Goal: Task Accomplishment & Management: Manage account settings

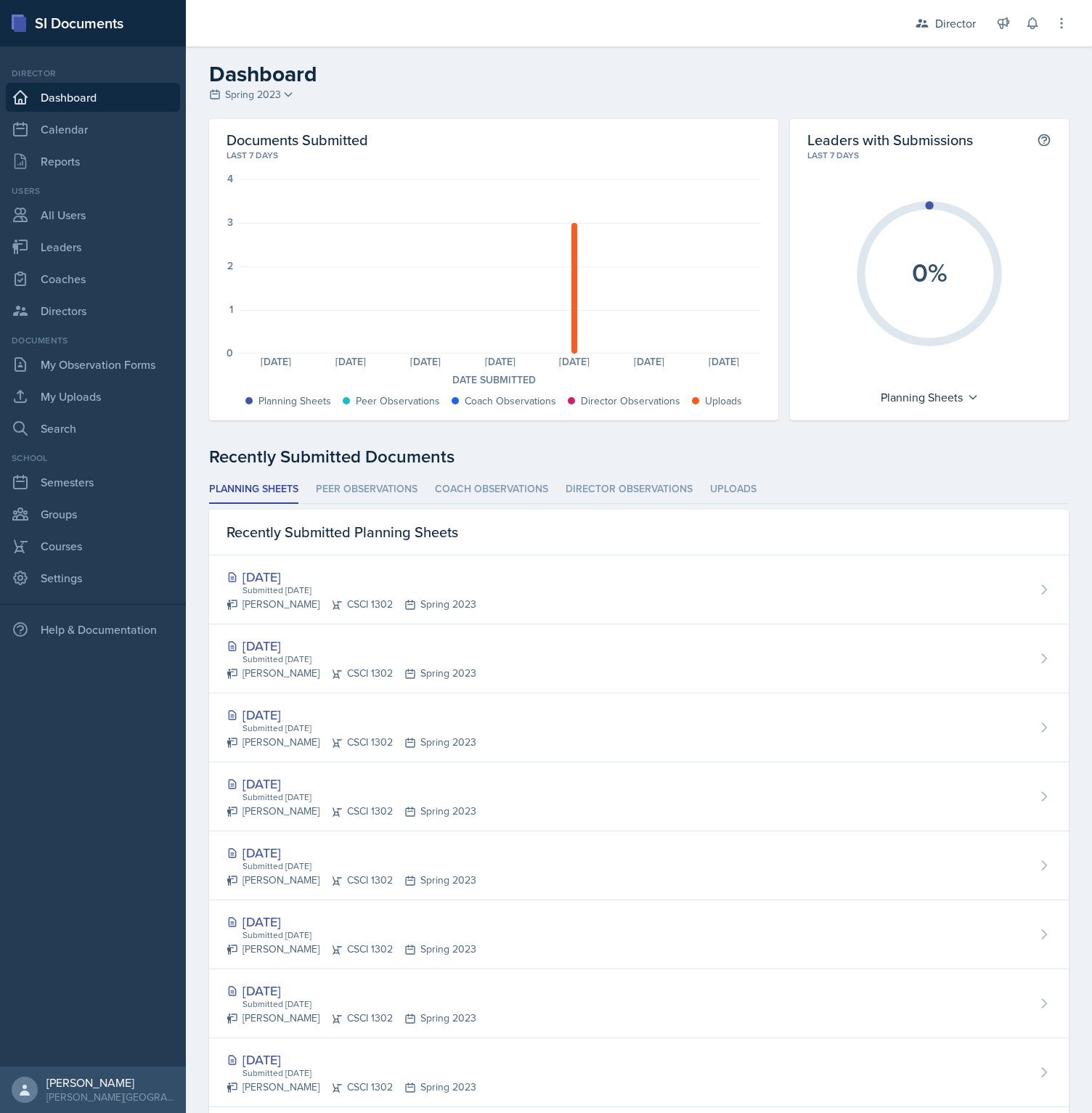
click at [58, 100] on link "Dashboard" at bounding box center [93, 97] width 175 height 29
click at [64, 131] on link "Calendar" at bounding box center [93, 129] width 175 height 29
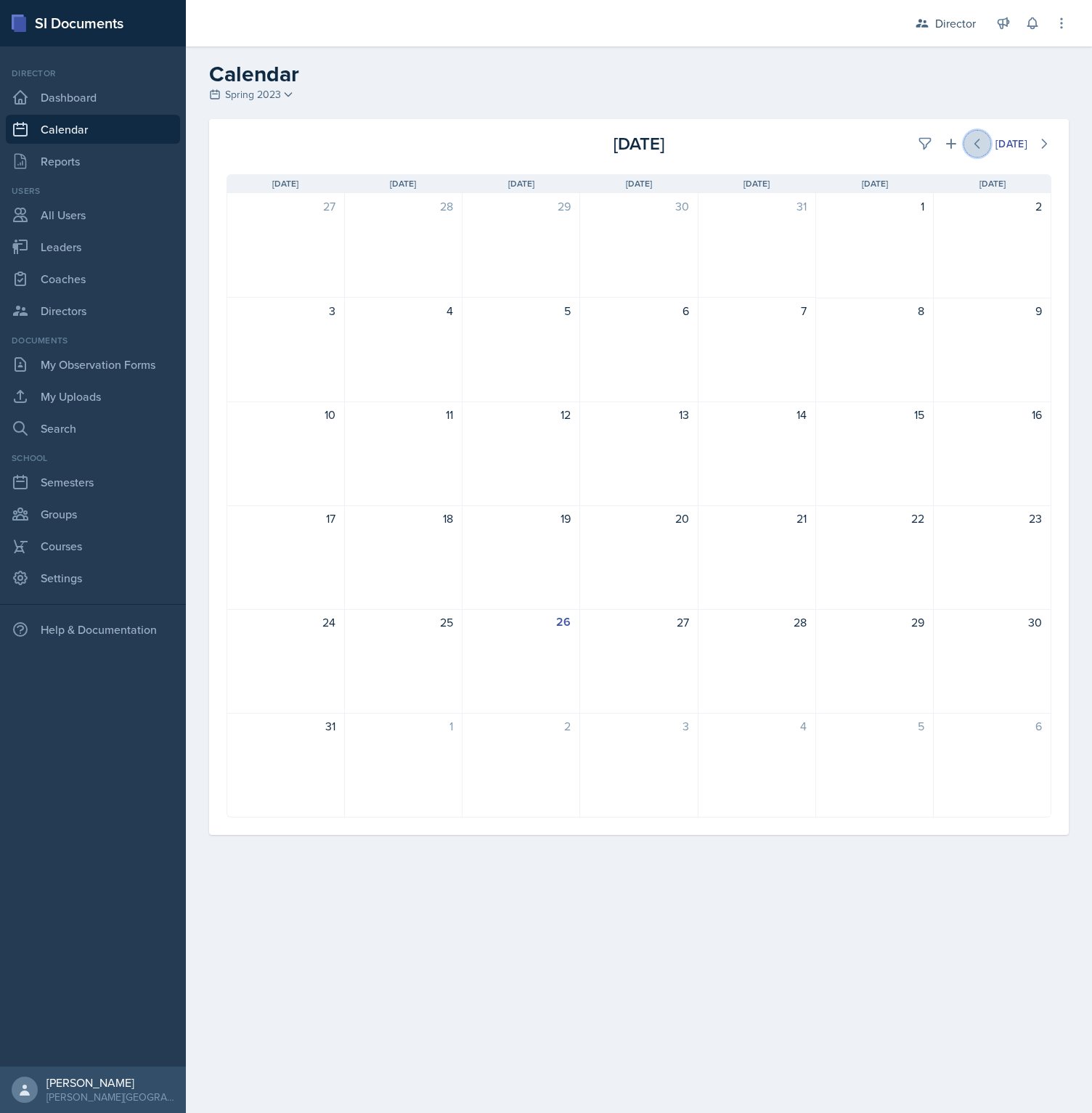
click at [978, 151] on icon at bounding box center [977, 143] width 14 height 14
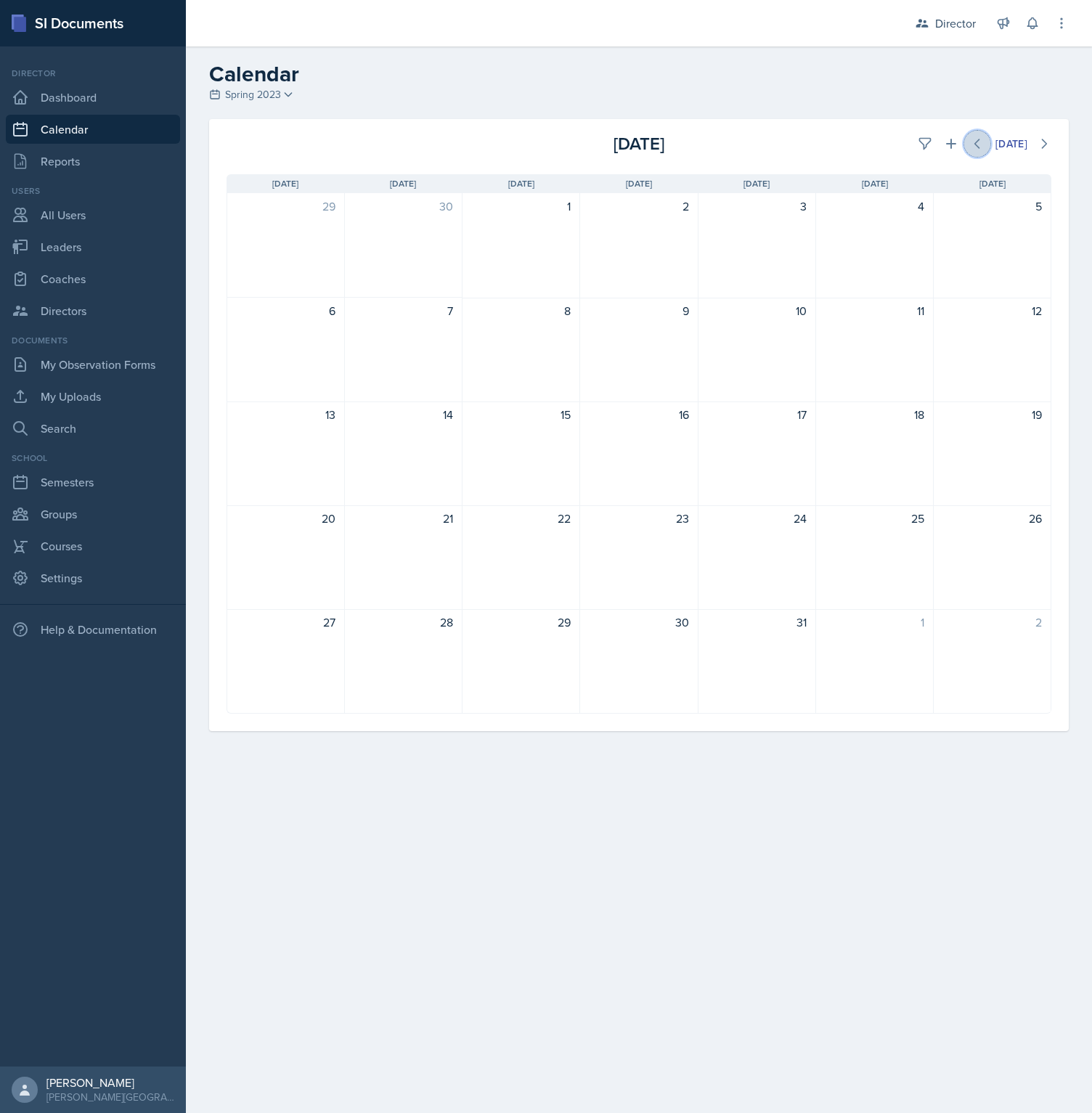
click at [978, 151] on icon at bounding box center [977, 143] width 14 height 14
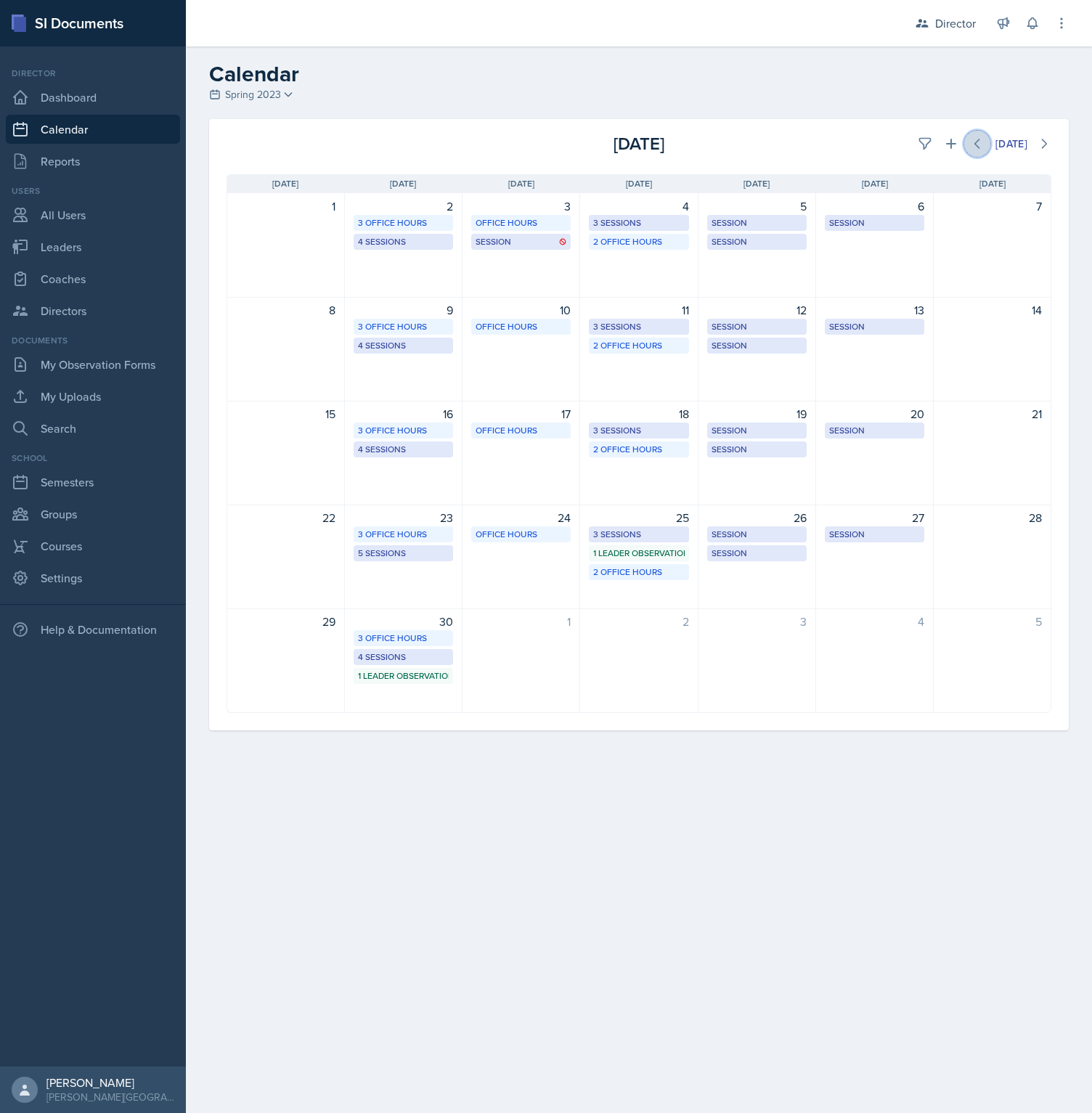
click at [977, 151] on icon at bounding box center [977, 143] width 14 height 14
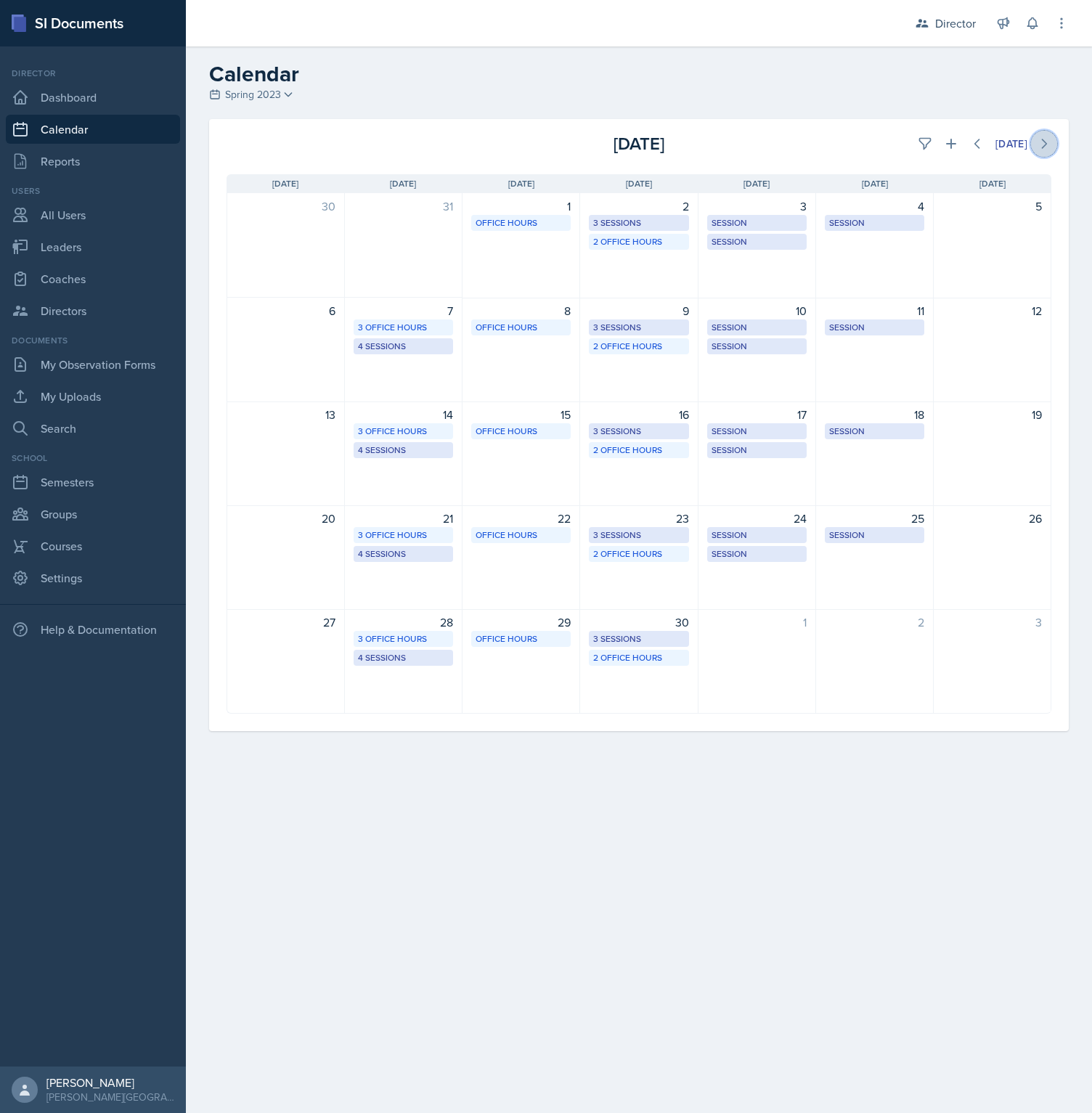
click at [1046, 145] on icon at bounding box center [1044, 144] width 4 height 9
click at [1046, 145] on icon at bounding box center [1044, 144] width 4 height 9
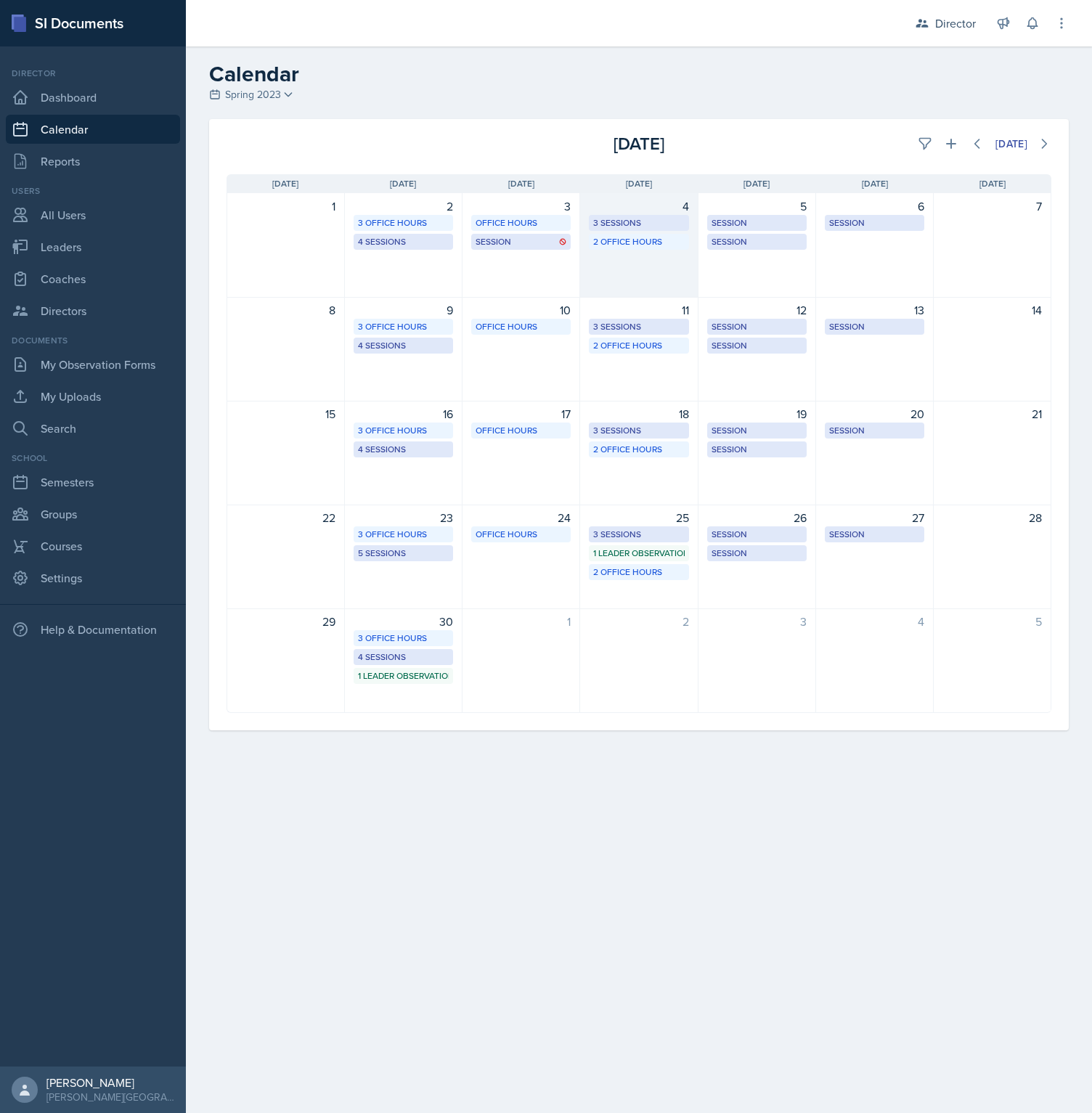
click at [649, 275] on div "4 3 Sessions 2 Office Hours" at bounding box center [639, 246] width 118 height 105
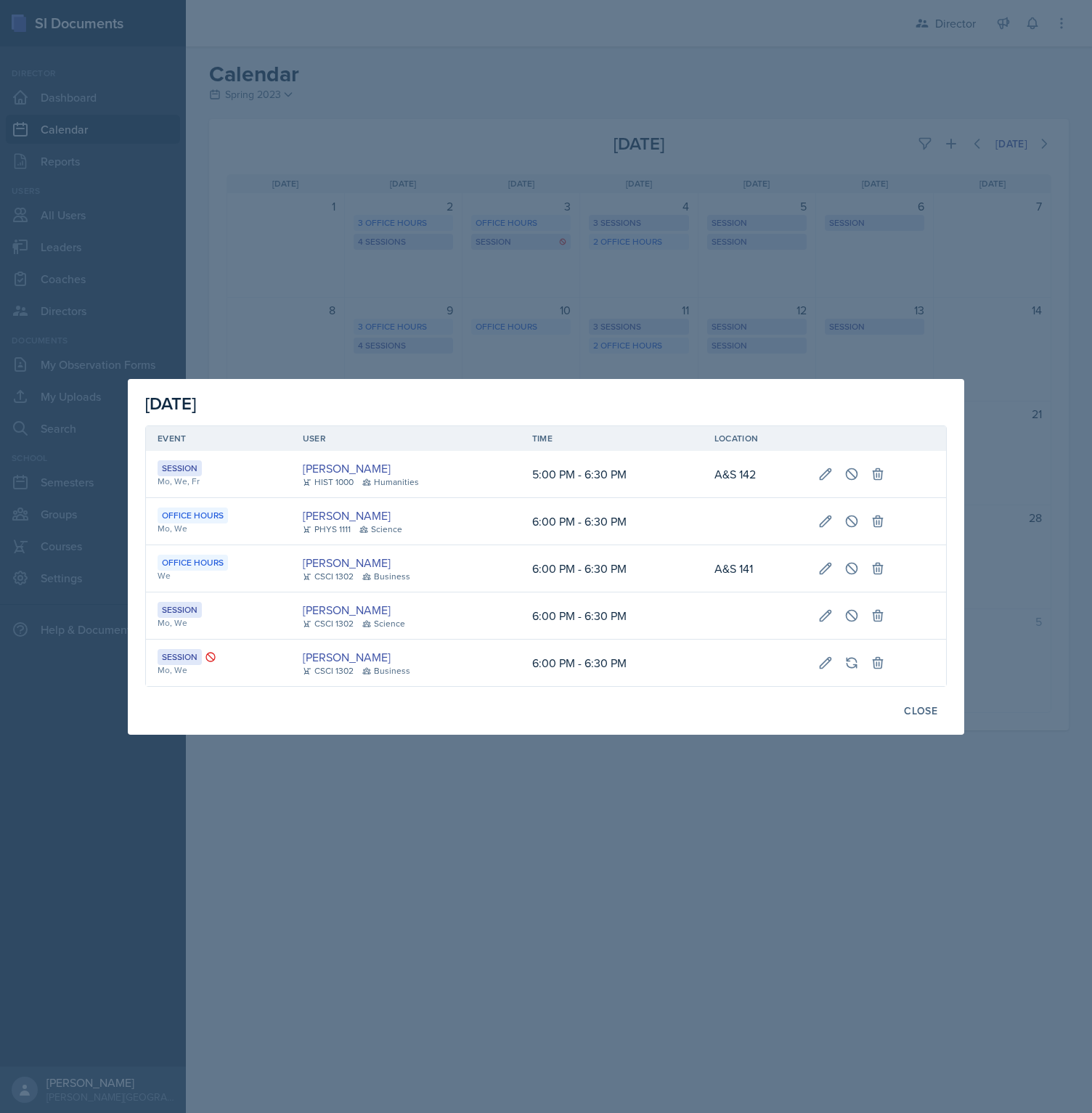
click at [607, 301] on div at bounding box center [546, 556] width 1092 height 1113
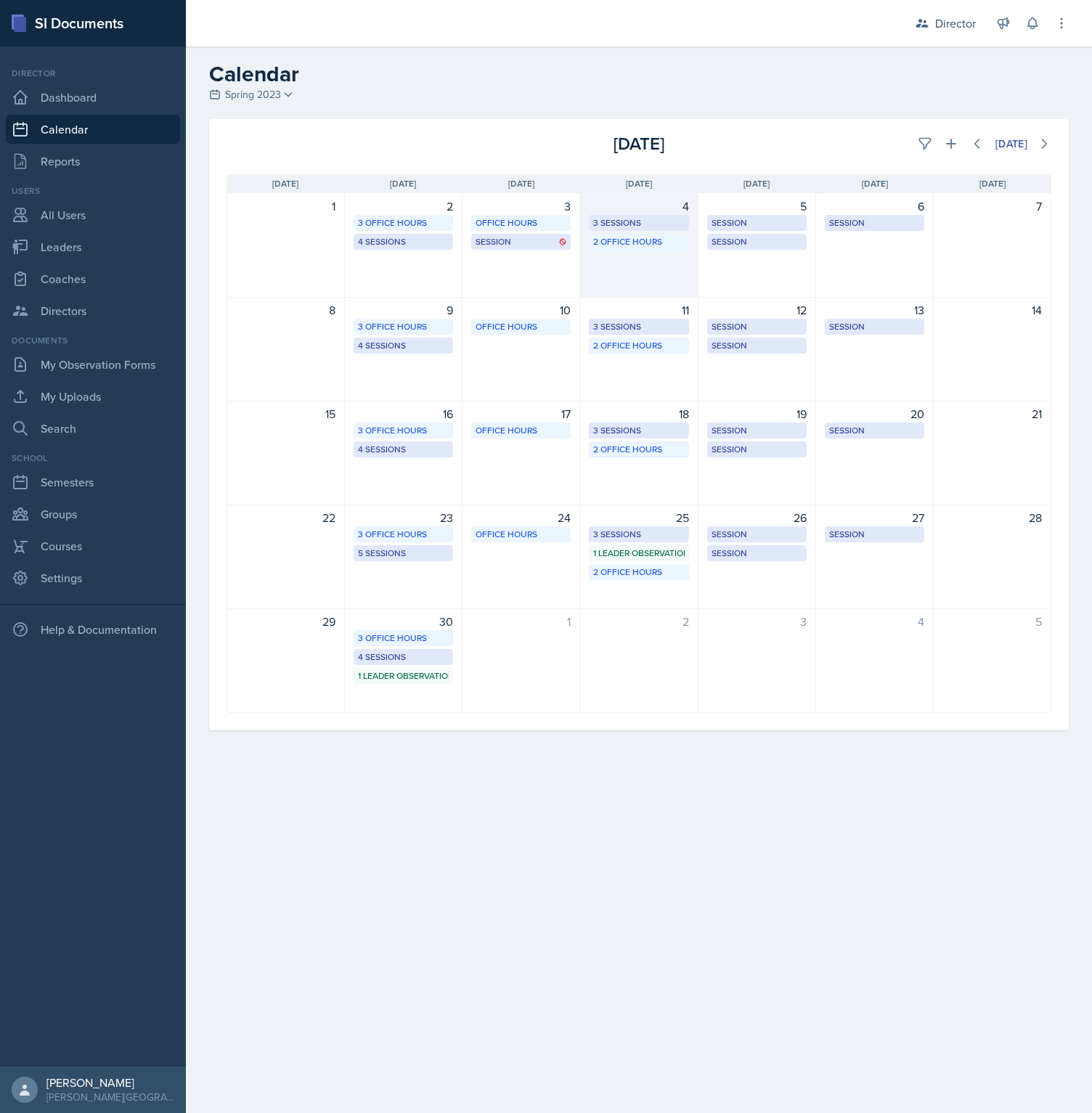
click at [630, 222] on div "3 Sessions" at bounding box center [638, 222] width 91 height 13
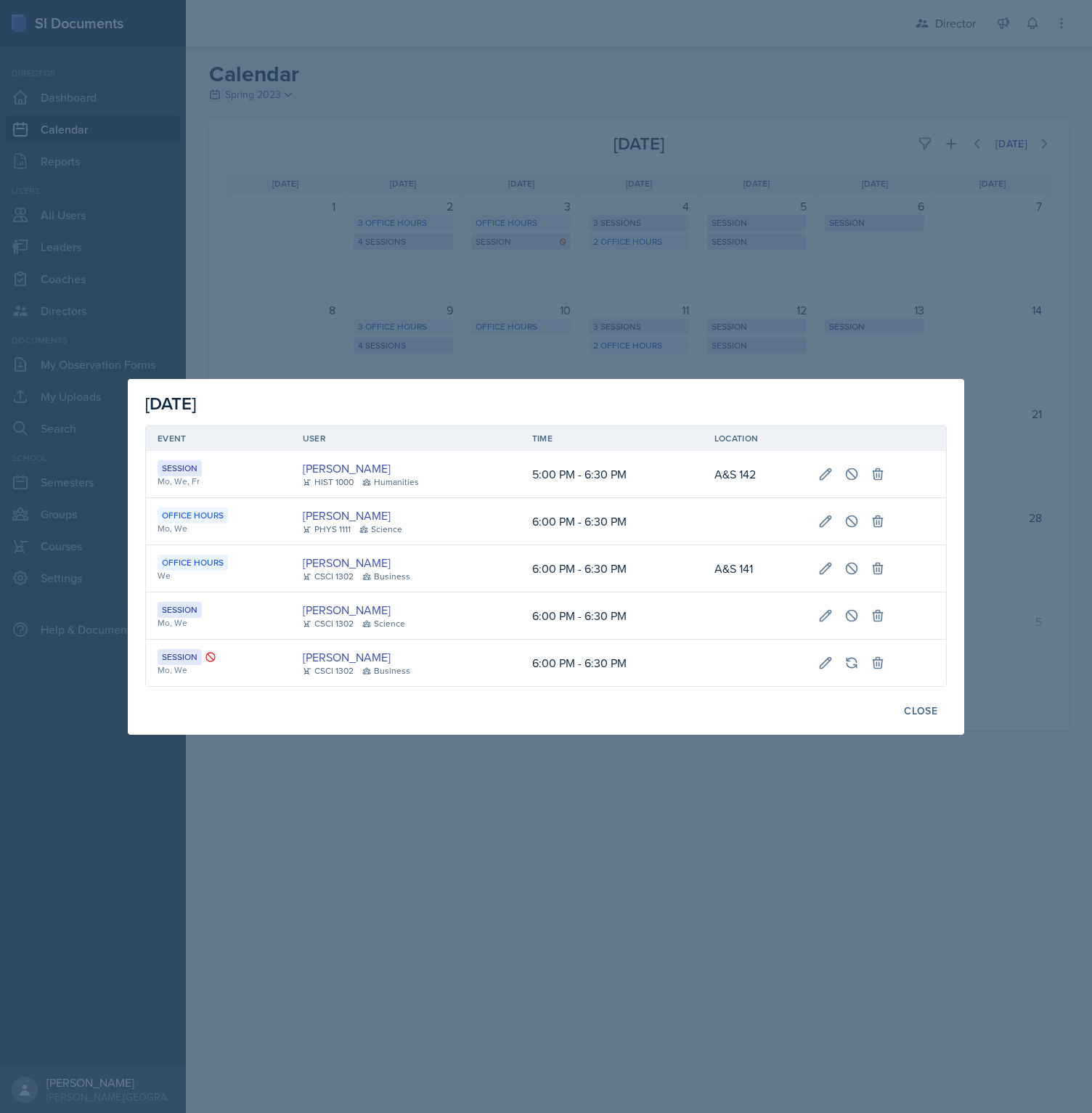
click at [184, 207] on div at bounding box center [546, 556] width 1092 height 1113
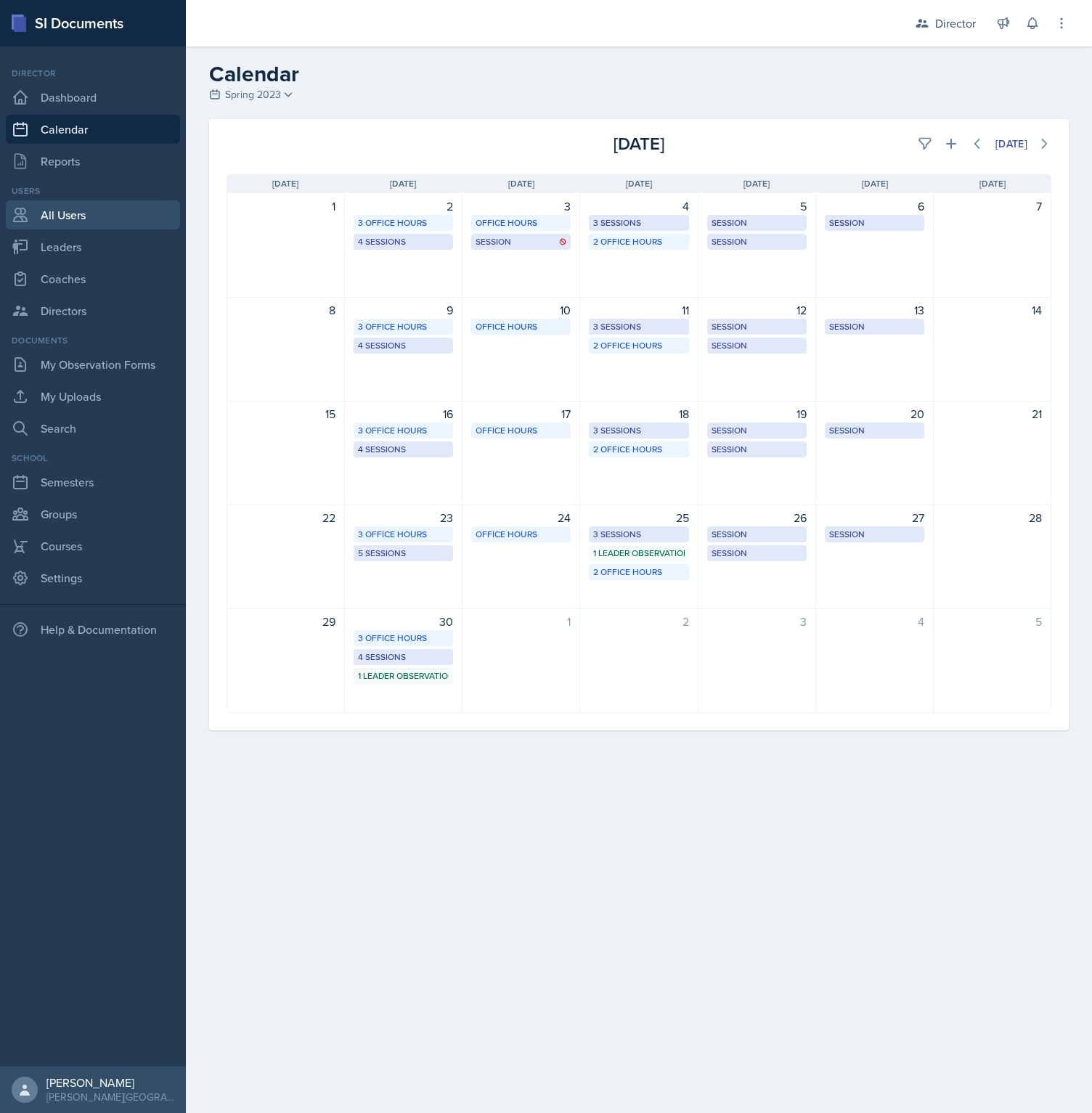
click at [88, 214] on link "All Users" at bounding box center [93, 215] width 175 height 29
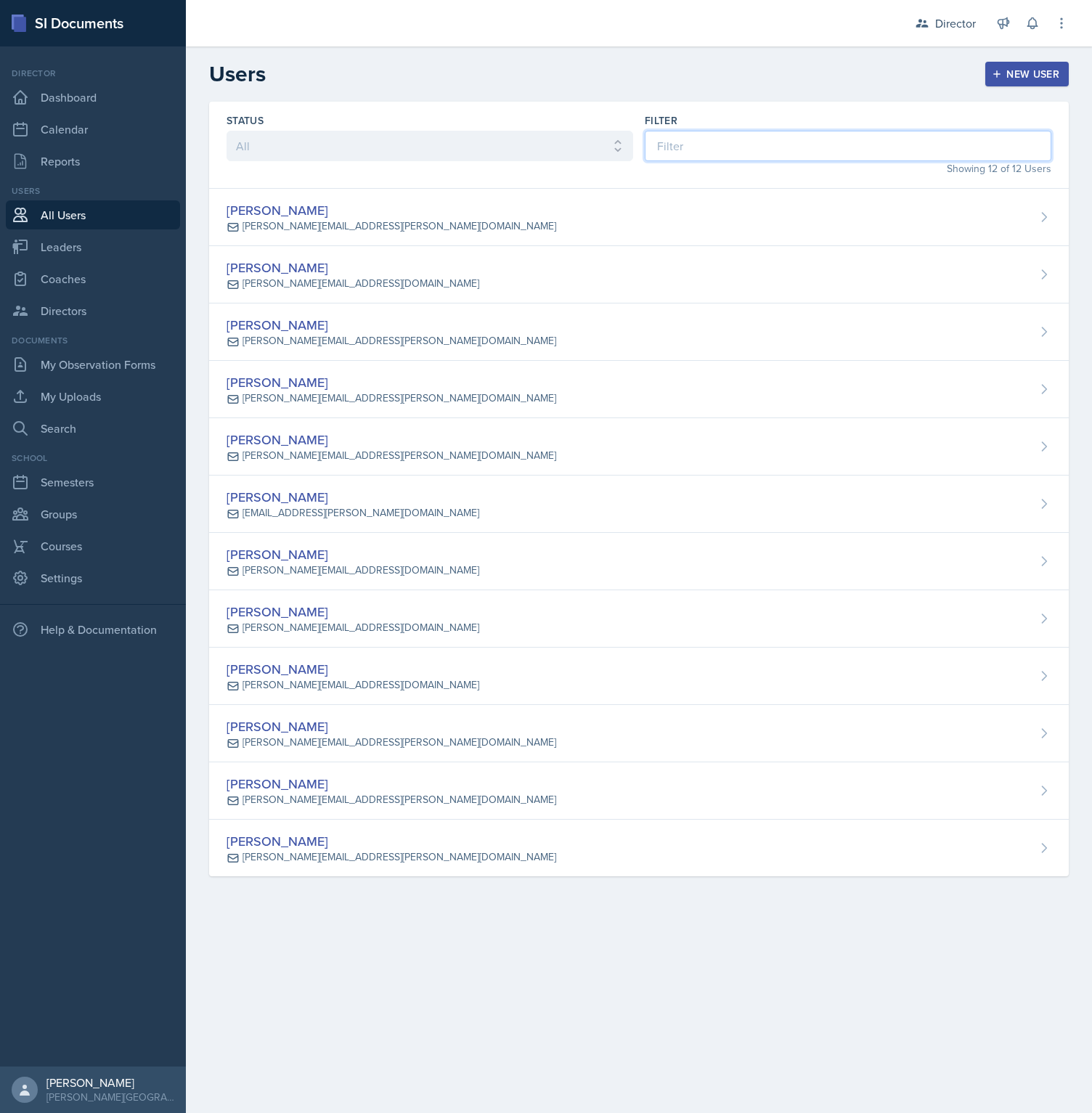
click at [662, 145] on input at bounding box center [848, 146] width 407 height 31
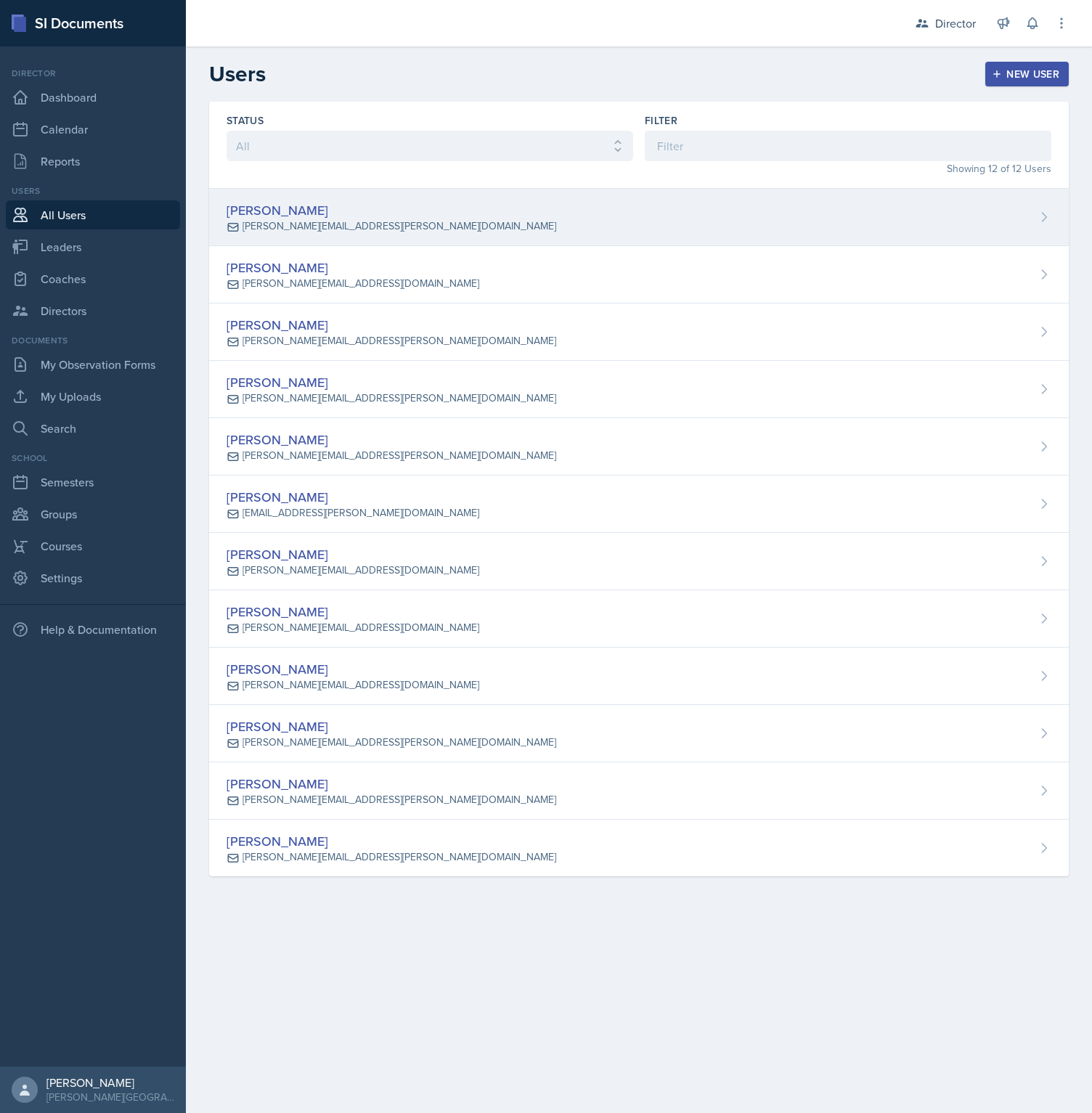
click at [667, 216] on div "[PERSON_NAME] [PERSON_NAME][EMAIL_ADDRESS][PERSON_NAME][DOMAIN_NAME]" at bounding box center [639, 217] width 860 height 58
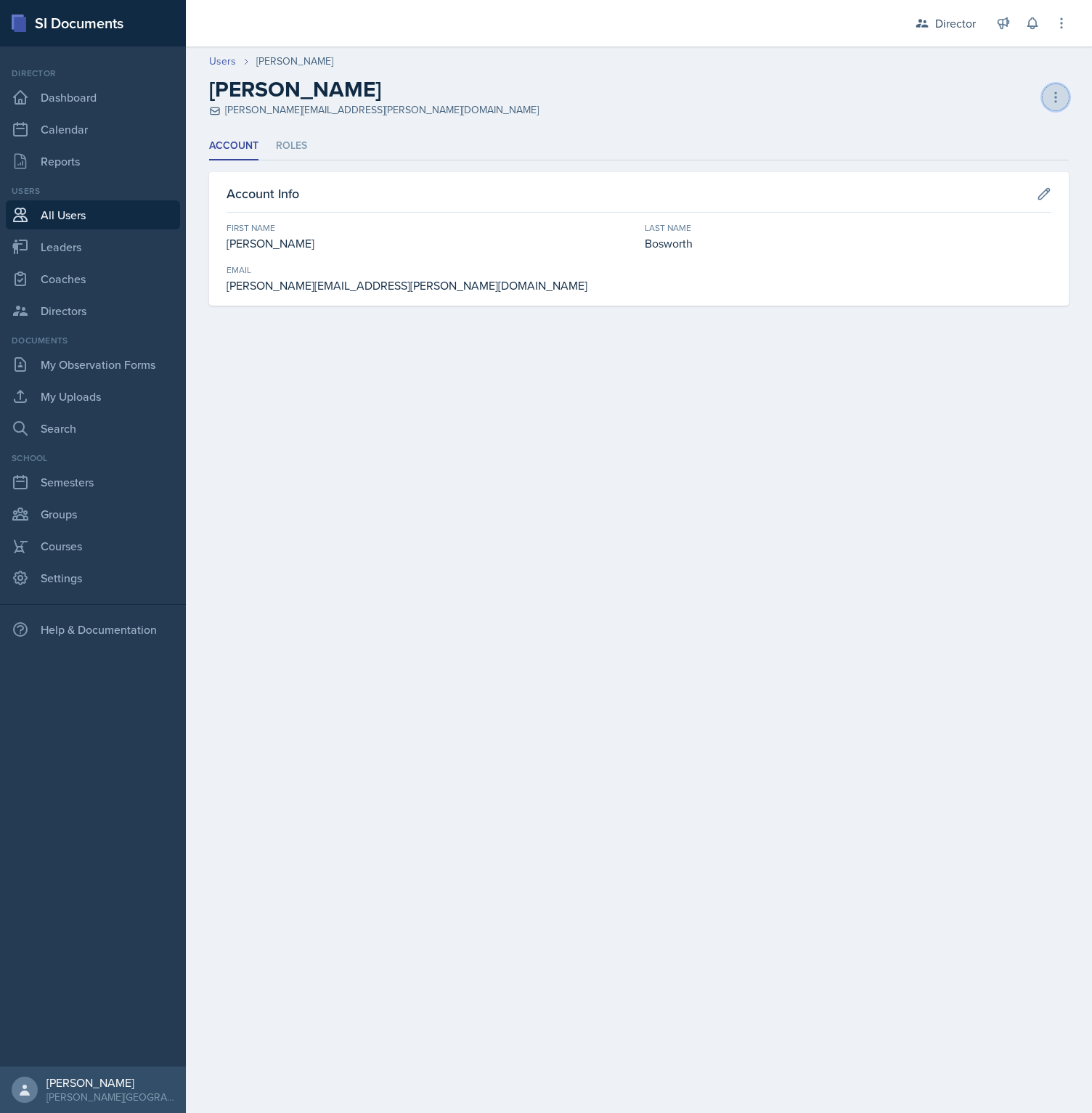
click at [1058, 97] on icon at bounding box center [1055, 97] width 14 height 14
click at [1022, 194] on div "Deactivate User" at bounding box center [993, 186] width 139 height 29
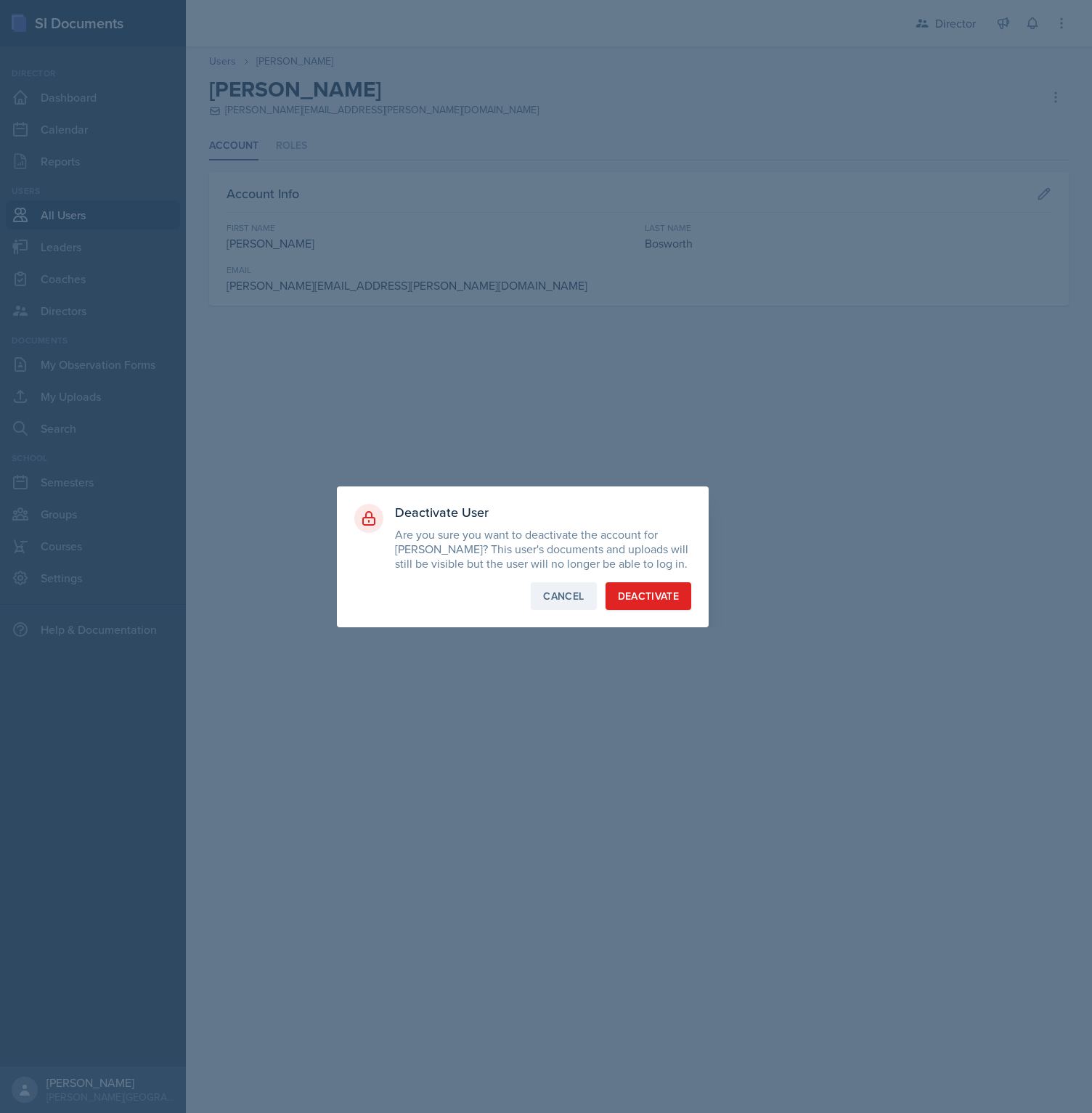
click at [577, 597] on div "Cancel" at bounding box center [563, 595] width 40 height 14
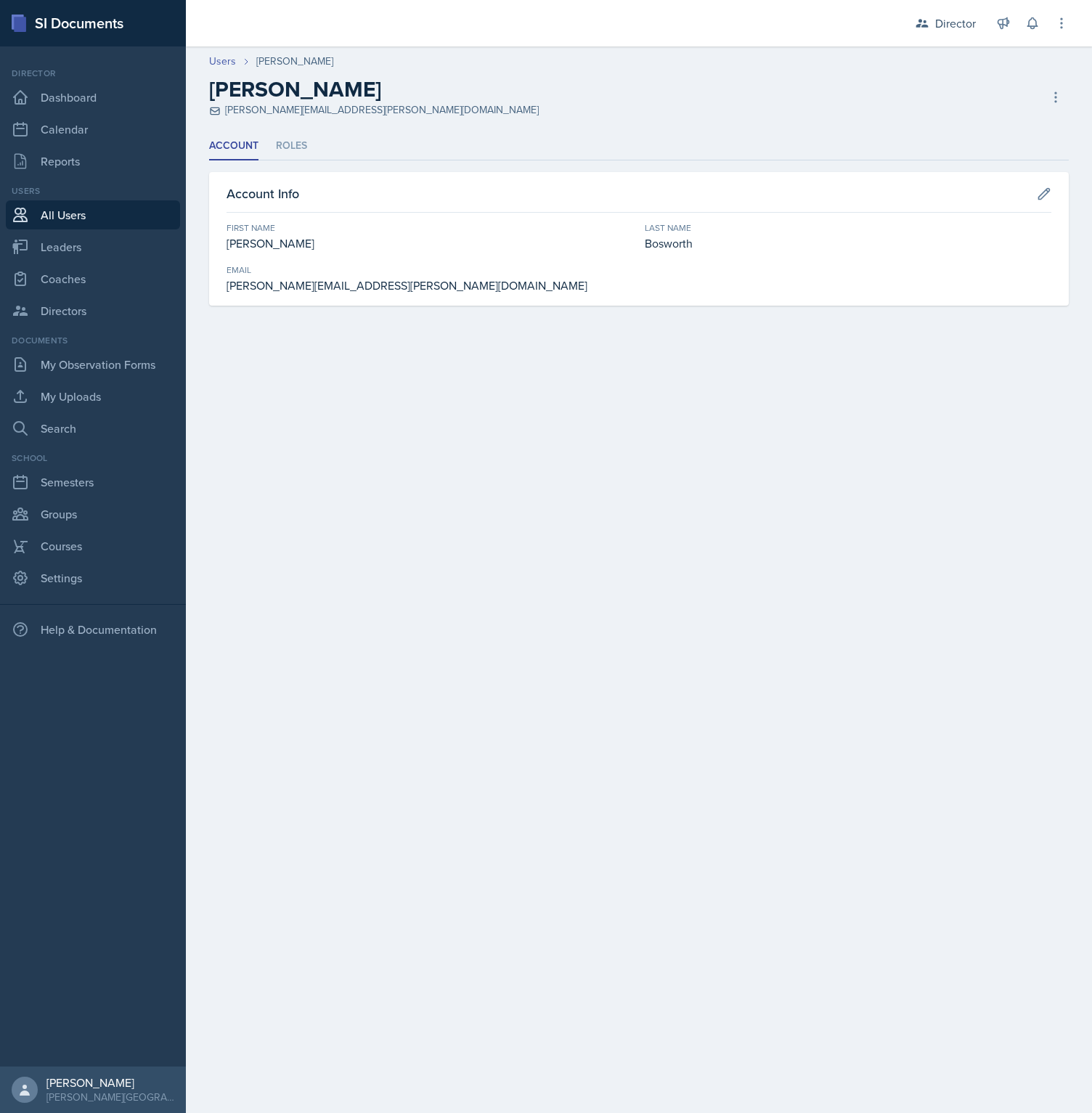
click at [507, 342] on main "Users [PERSON_NAME] [PERSON_NAME] [PERSON_NAME][EMAIL_ADDRESS][PERSON_NAME][DOM…" at bounding box center [639, 580] width 906 height 1067
click at [304, 147] on li "Roles" at bounding box center [291, 146] width 31 height 28
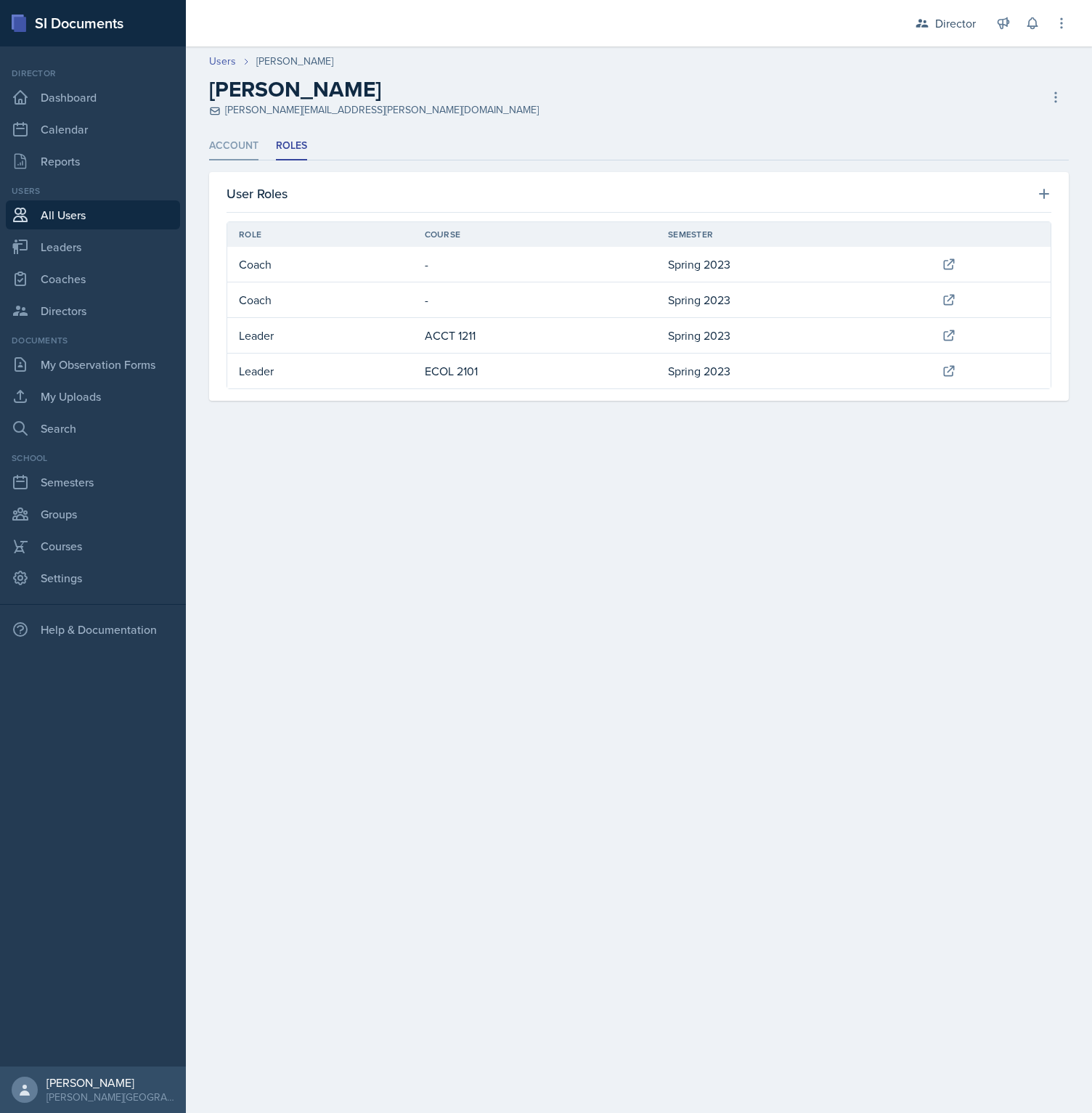
click at [249, 142] on li "Account" at bounding box center [234, 146] width 49 height 28
